Goal: Find contact information: Obtain details needed to contact an individual or organization

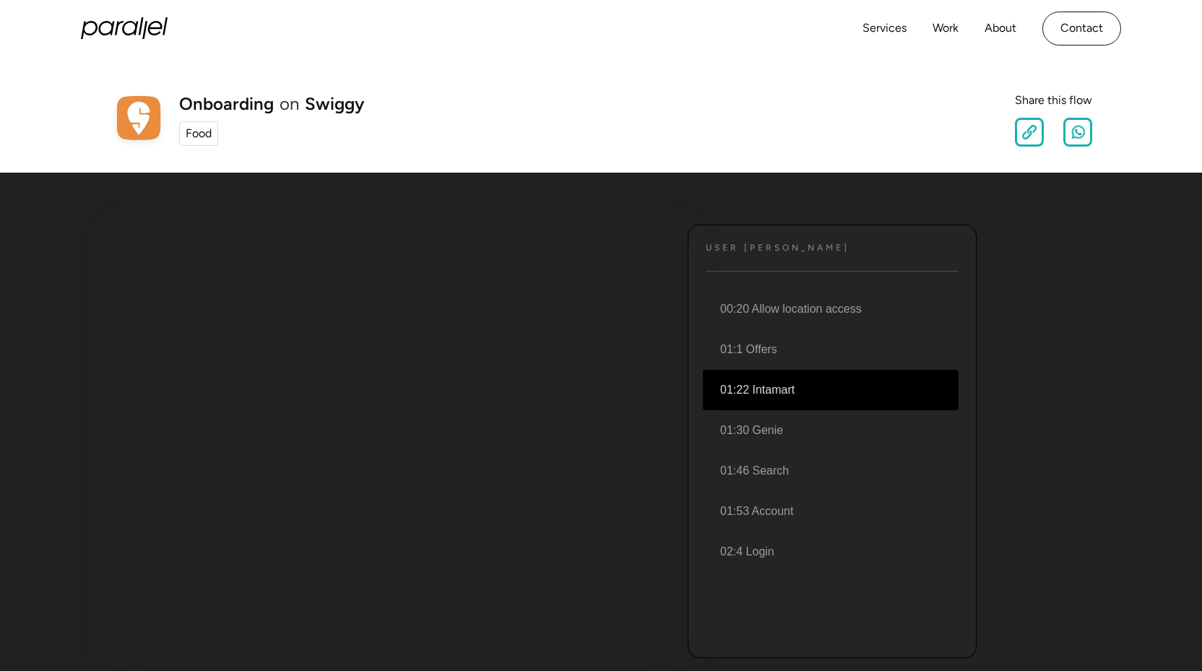
click at [743, 390] on li "01:22 Intamart" at bounding box center [831, 390] width 256 height 40
click at [825, 395] on li "01:22 Intamart" at bounding box center [831, 390] width 256 height 40
click at [1079, 23] on link "Contact" at bounding box center [1081, 29] width 79 height 34
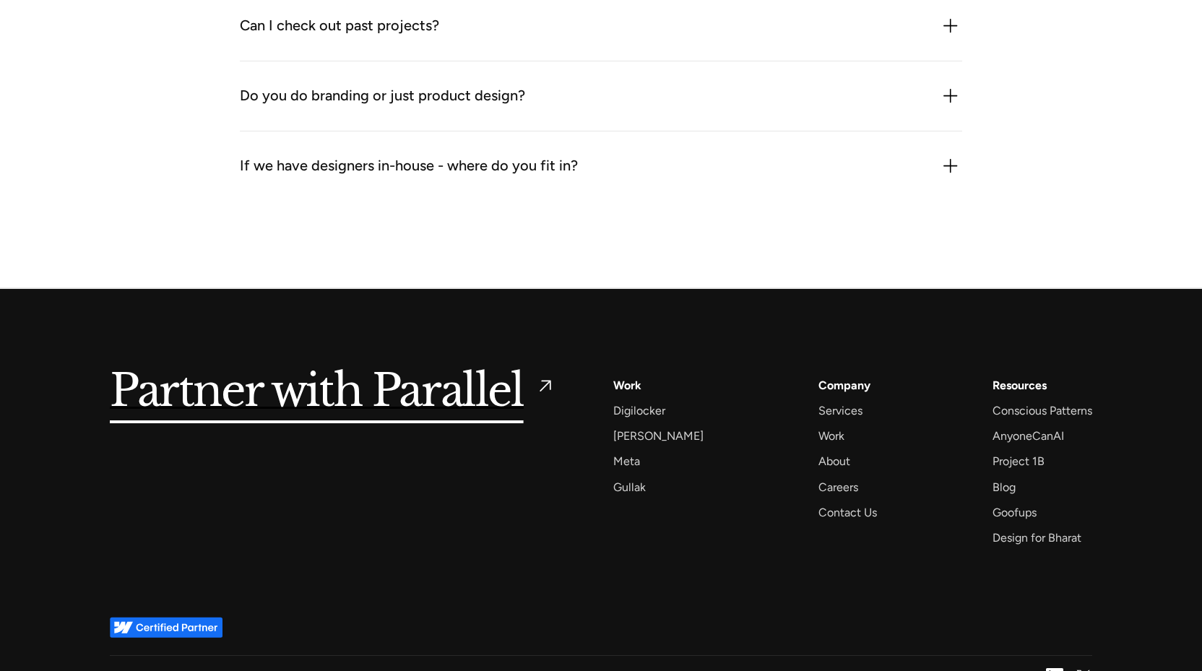
scroll to position [1778, 0]
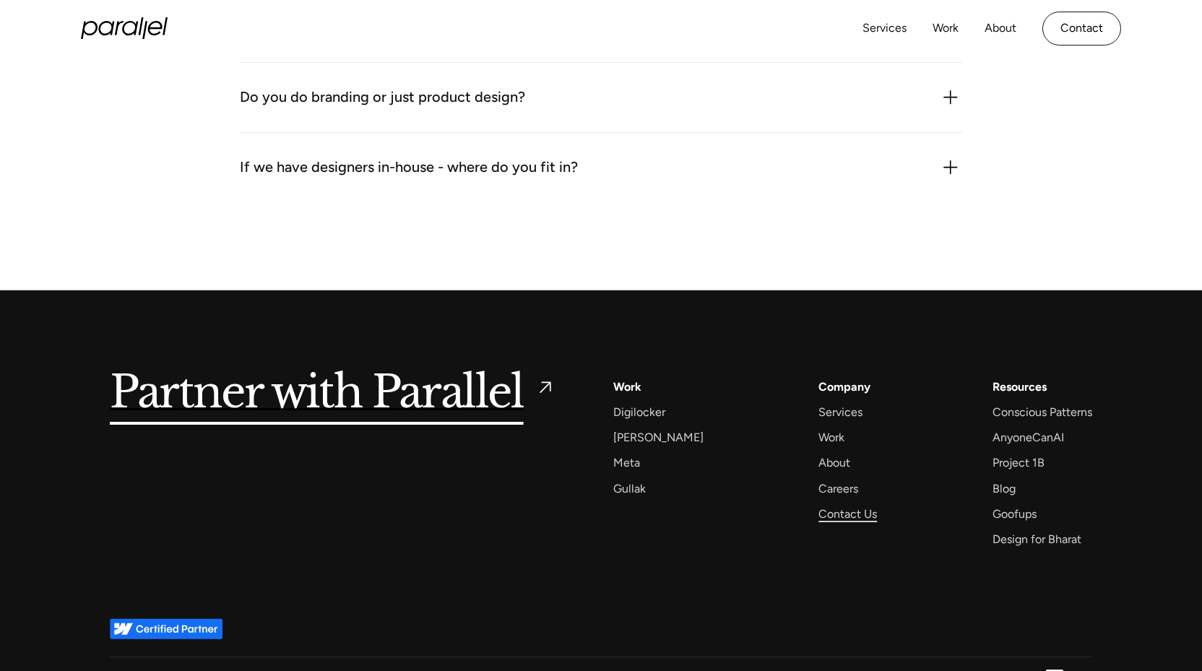
click at [834, 504] on div "Contact Us" at bounding box center [847, 514] width 59 height 20
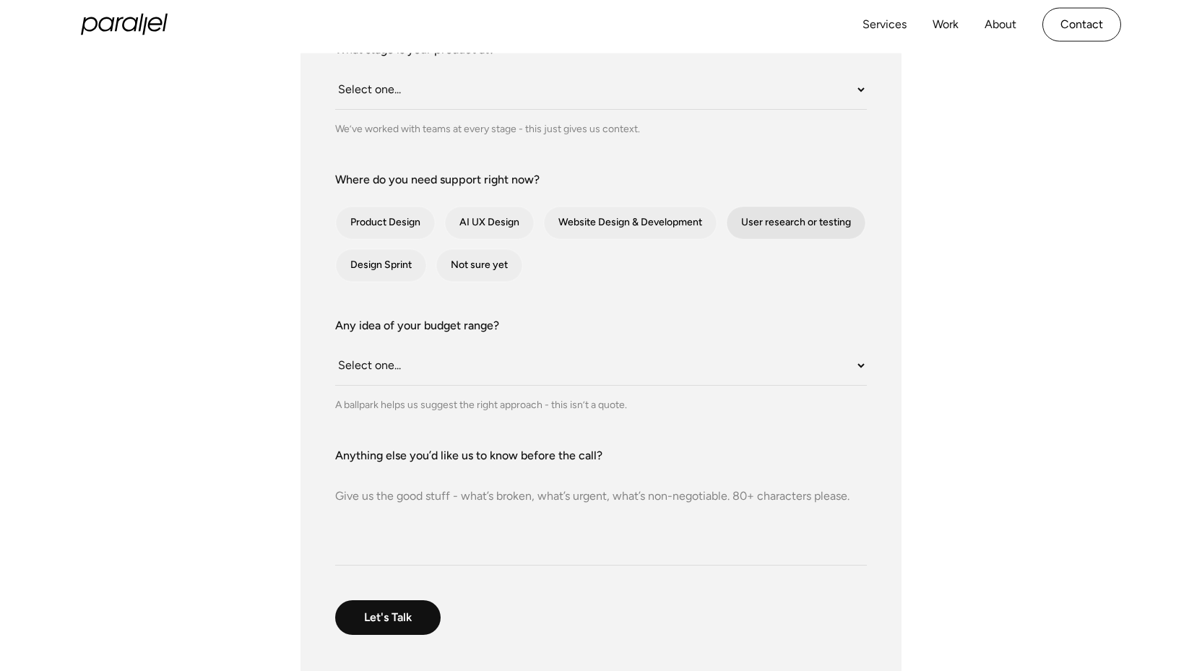
scroll to position [218, 0]
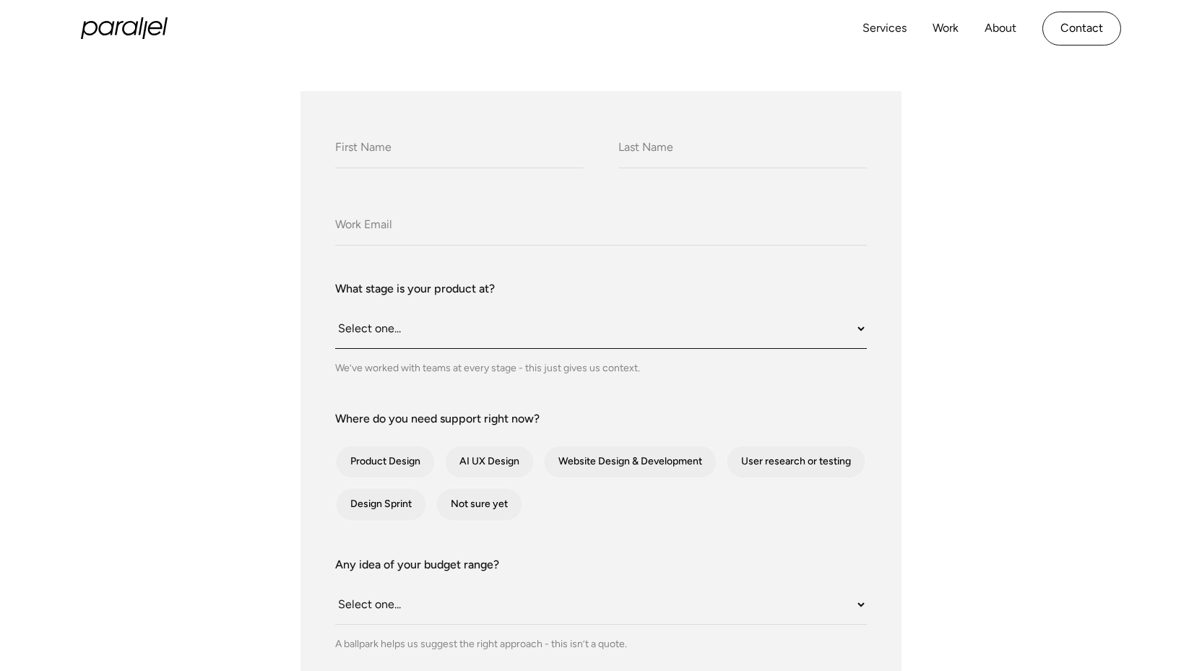
select select "Still an idea"
click at [534, 368] on form "What do we call you? What do we call you? Company Email What stage is your prod…" at bounding box center [601, 517] width 532 height 783
click at [472, 585] on select "Select one... Under $10K $10K–$25K $25K–$50K $50K+" at bounding box center [601, 605] width 532 height 40
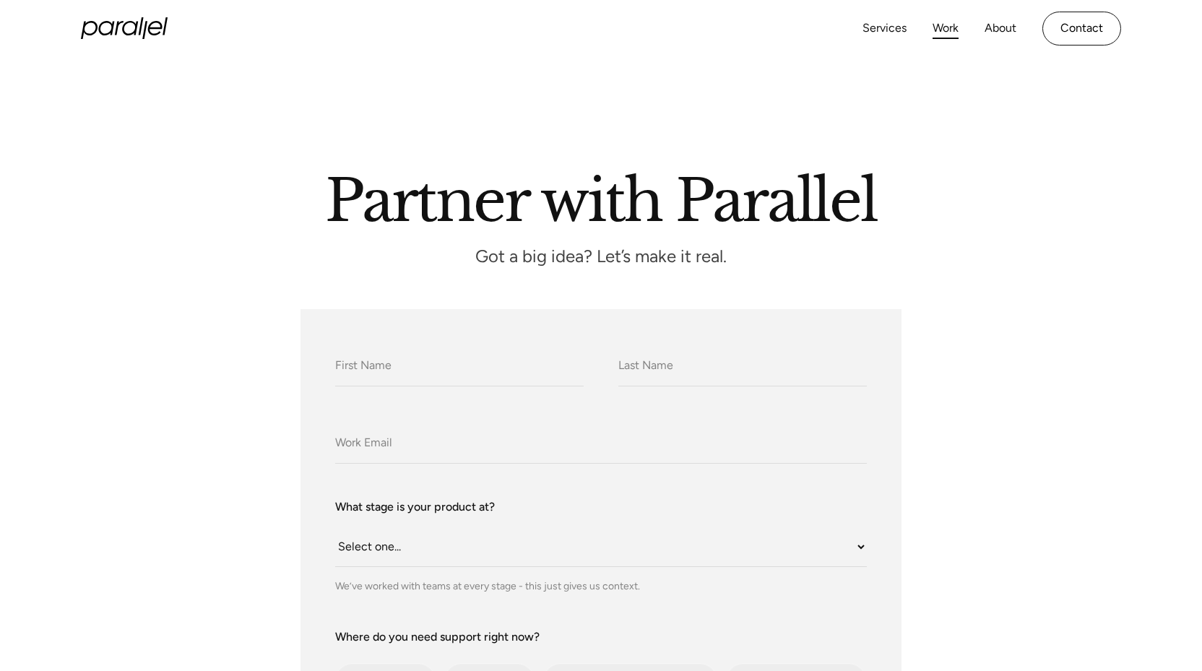
scroll to position [0, 0]
